Goal: Navigation & Orientation: Understand site structure

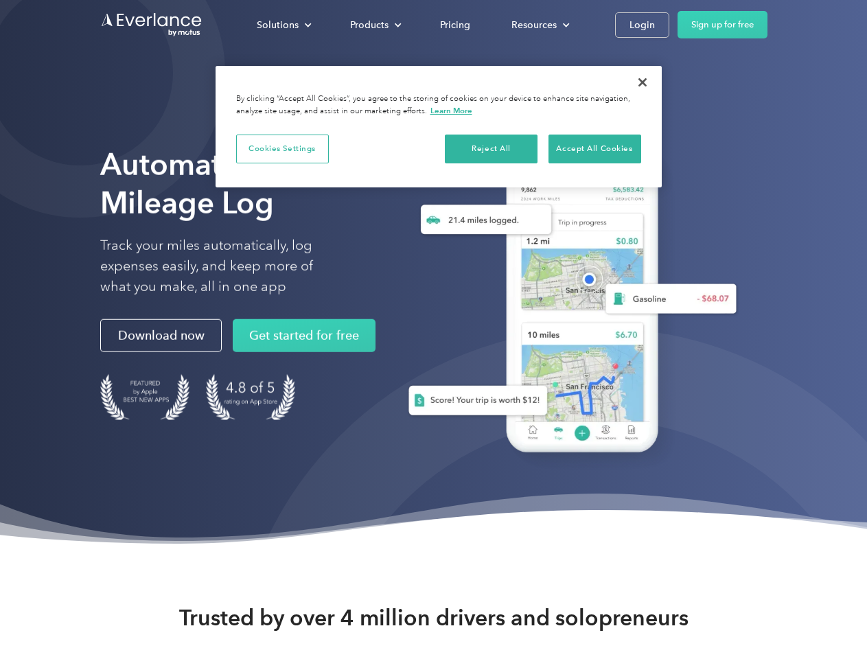
click at [284, 25] on div "Solutions" at bounding box center [278, 24] width 42 height 17
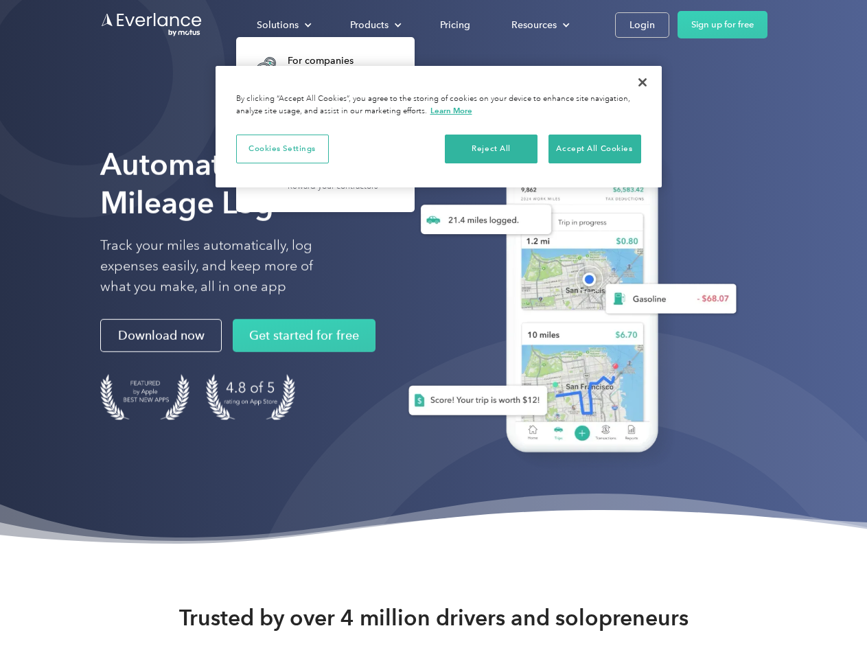
click at [374, 25] on div "Products" at bounding box center [369, 24] width 38 height 17
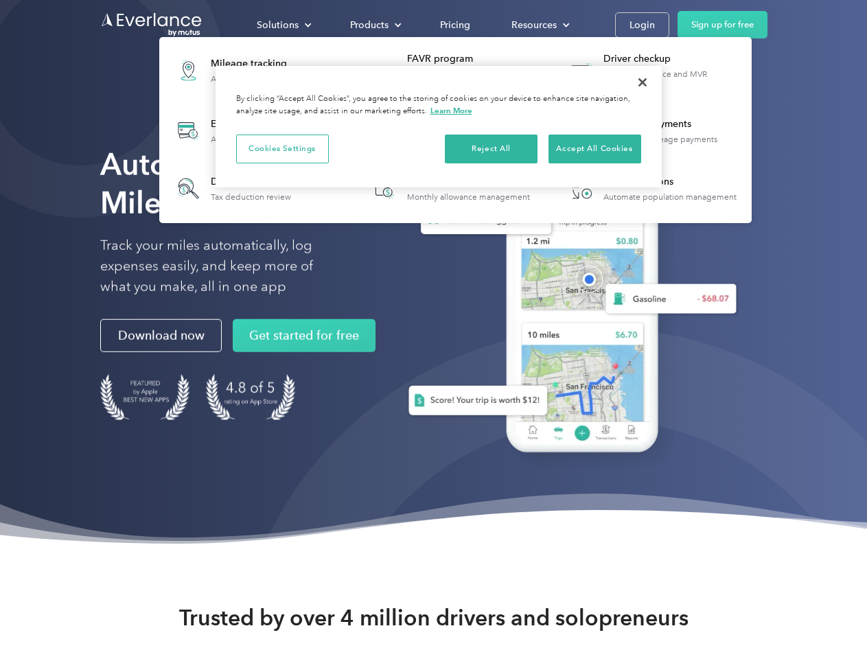
click at [539, 25] on div "Resources" at bounding box center [534, 24] width 45 height 17
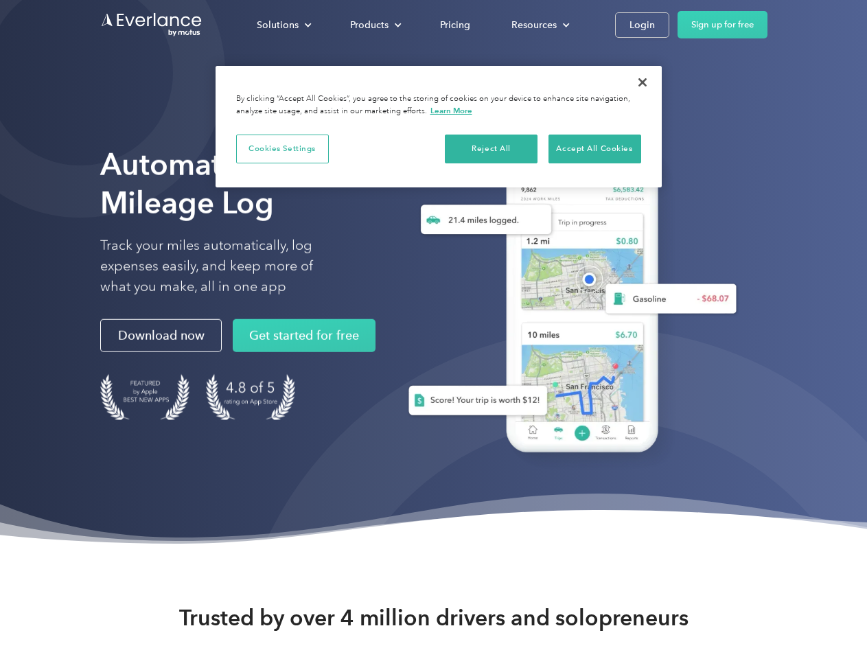
click at [282, 148] on button "Cookies Settings" at bounding box center [282, 149] width 93 height 29
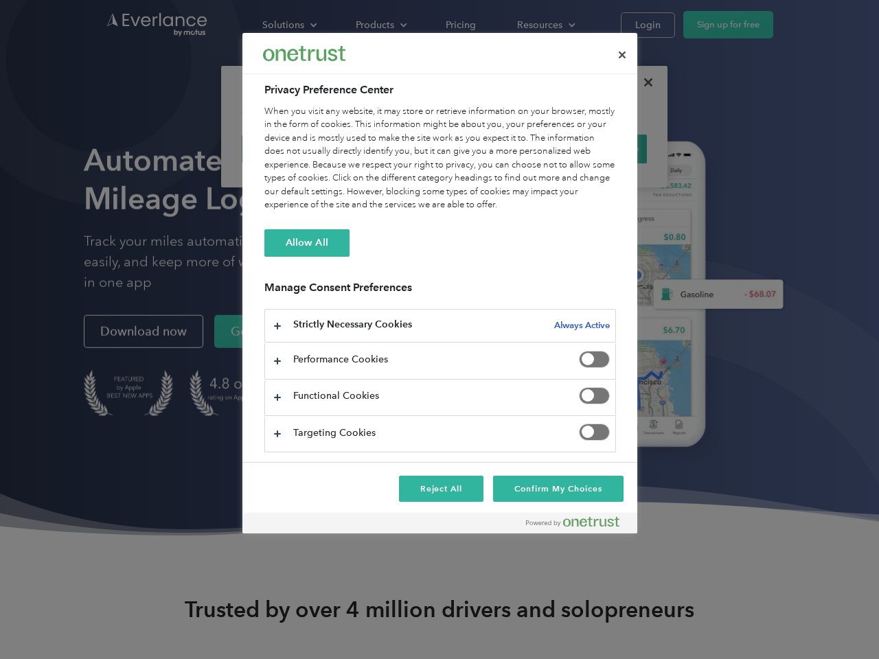
click at [492, 148] on div "When you visit any website, it may store or retrieve information on your browse…" at bounding box center [440, 158] width 352 height 107
click at [595, 148] on div "When you visit any website, it may store or retrieve information on your browse…" at bounding box center [440, 158] width 352 height 107
click at [643, 82] on div at bounding box center [439, 329] width 879 height 659
